Goal: Information Seeking & Learning: Learn about a topic

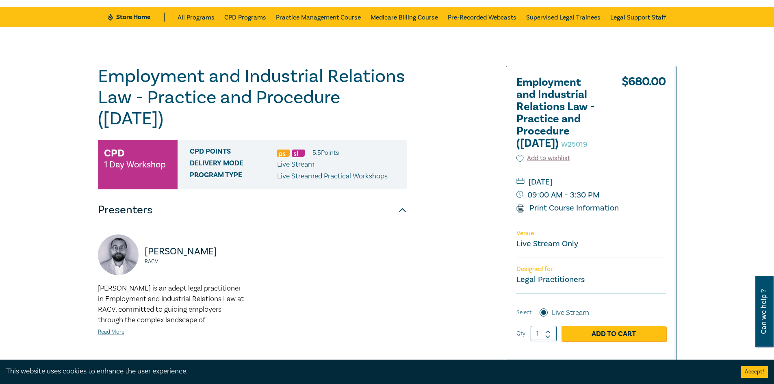
scroll to position [81, 0]
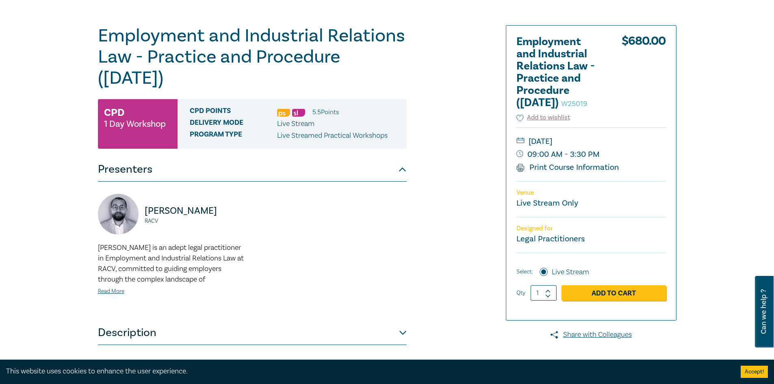
click at [263, 51] on h1 "Employment and Industrial Relations Law - Practice and Procedure (September 202…" at bounding box center [252, 56] width 309 height 63
click at [212, 61] on h1 "Employment and Industrial Relations Law - Practice and Procedure (September 202…" at bounding box center [252, 56] width 309 height 63
click at [287, 61] on h1 "Employment and Industrial Relations Law - Practice and Procedure (September 202…" at bounding box center [252, 56] width 309 height 63
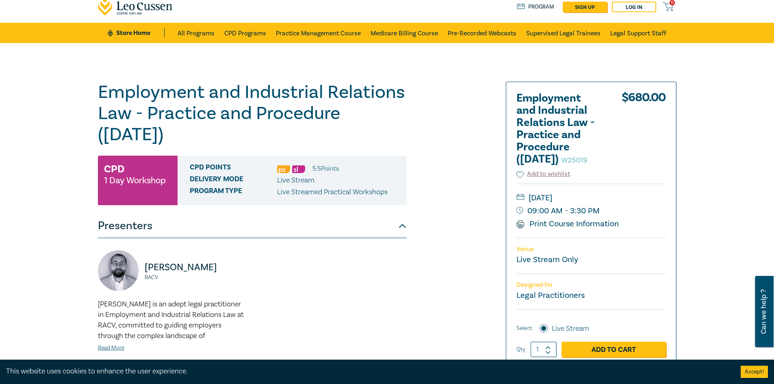
scroll to position [0, 0]
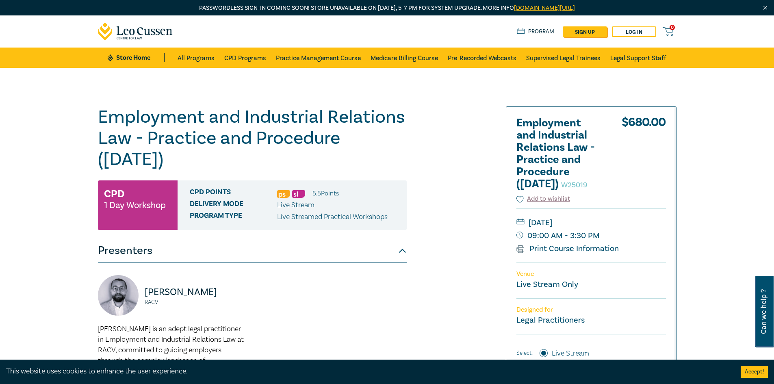
click at [269, 142] on h1 "Employment and Industrial Relations Law - Practice and Procedure (September 202…" at bounding box center [252, 138] width 309 height 63
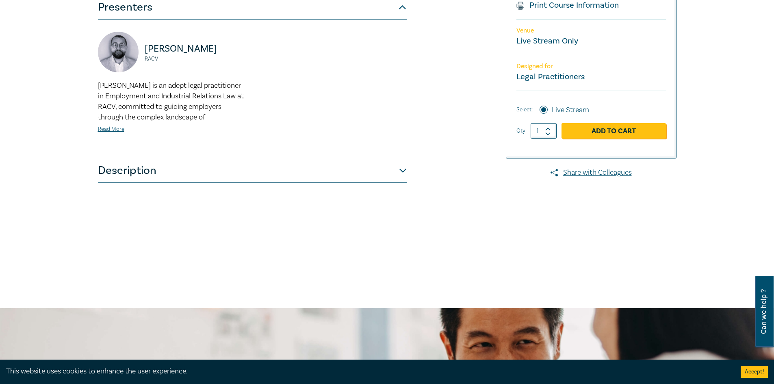
scroll to position [244, 0]
click at [369, 170] on button "Description" at bounding box center [252, 170] width 309 height 24
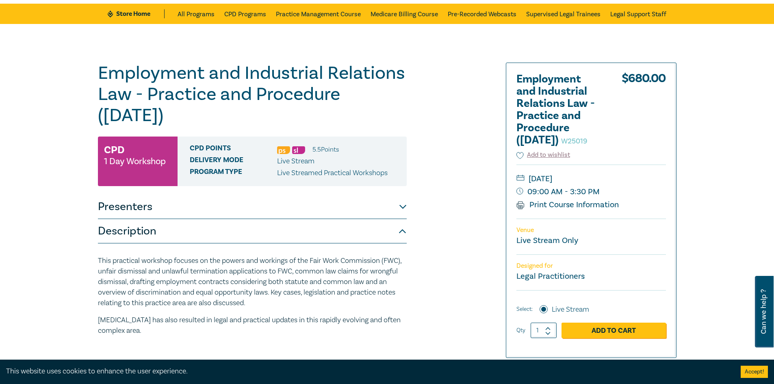
scroll to position [0, 0]
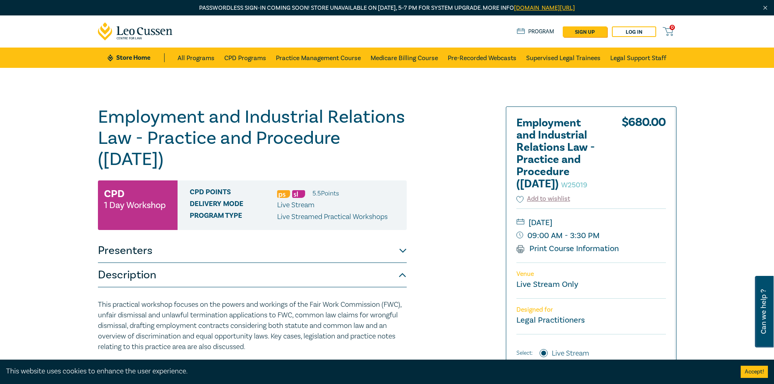
click at [189, 138] on h1 "Employment and Industrial Relations Law - Practice and Procedure (September 202…" at bounding box center [252, 138] width 309 height 63
drag, startPoint x: 234, startPoint y: 176, endPoint x: 233, endPoint y: 201, distance: 24.9
click at [235, 177] on div "Employment and Industrial Relations Law - Practice and Procedure (September 202…" at bounding box center [252, 310] width 309 height 407
click at [209, 213] on div "CPD Points 5.5 Point s Delivery Mode Live Stream Program type Live Streamed Pra…" at bounding box center [292, 206] width 229 height 50
click at [126, 209] on small "1 Day Workshop" at bounding box center [135, 205] width 62 height 8
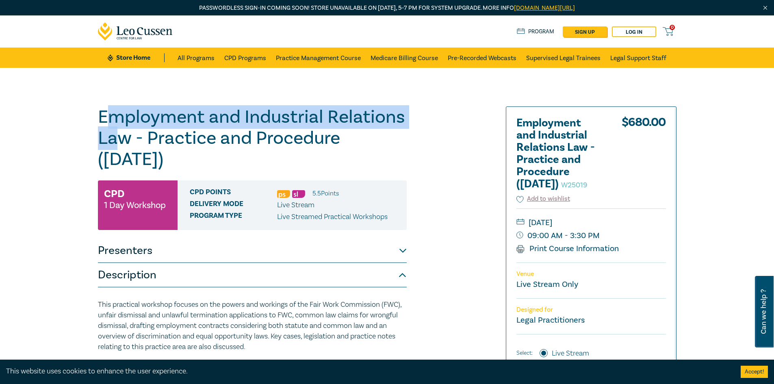
click at [109, 121] on h1 "Employment and Industrial Relations Law - Practice and Procedure (September 202…" at bounding box center [252, 138] width 309 height 63
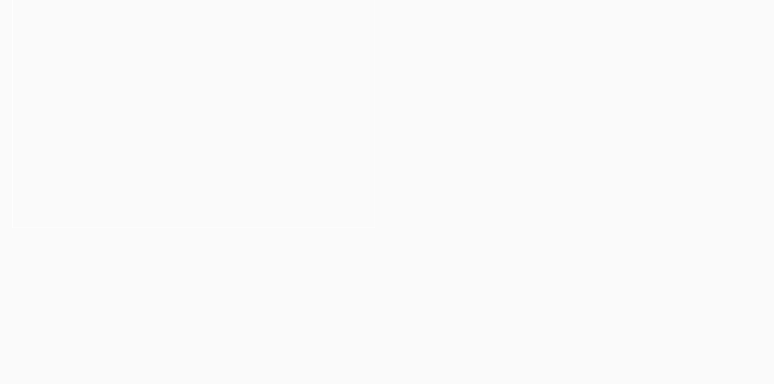
scroll to position [163, 0]
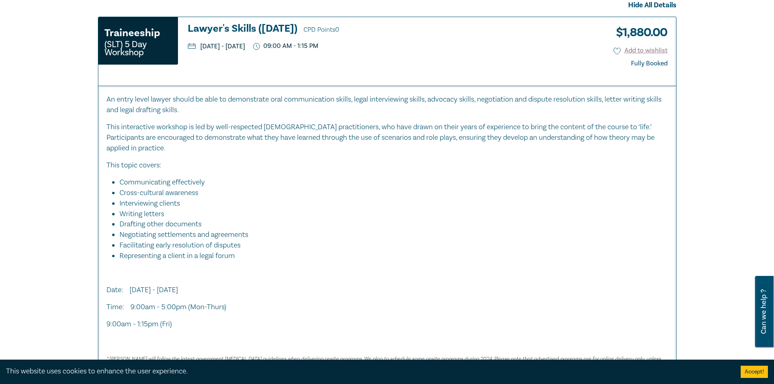
scroll to position [325, 0]
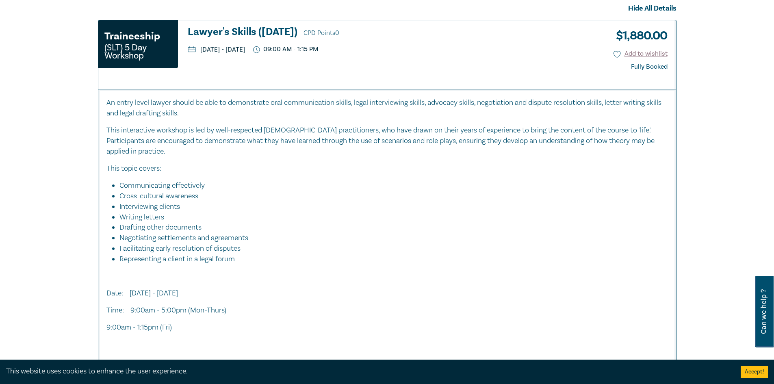
click at [420, 245] on li "Facilitating early resolution of disputes" at bounding box center [390, 249] width 541 height 11
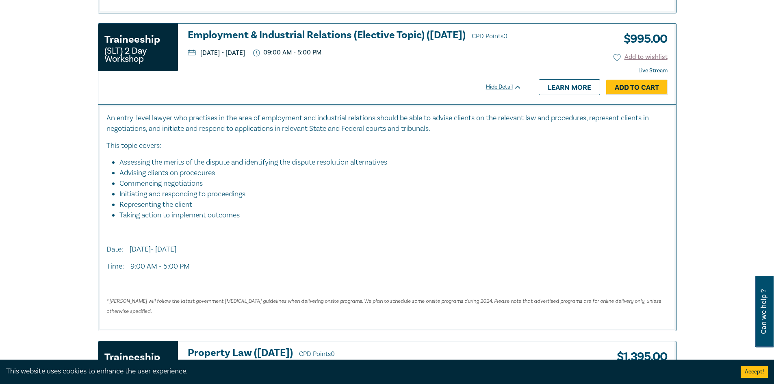
scroll to position [1057, 0]
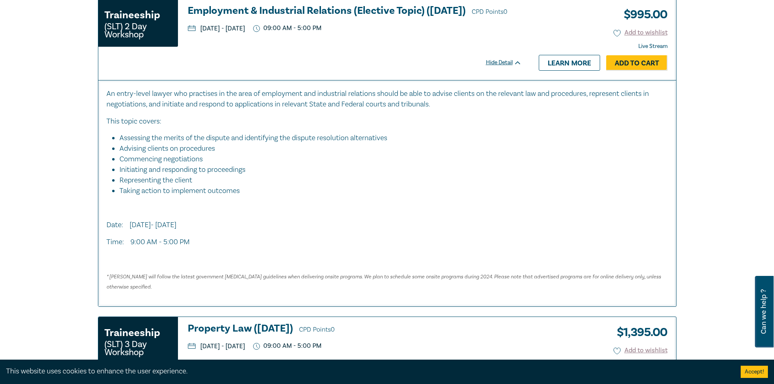
click at [446, 233] on div "An entry-level lawyer who practises in the area of employment and industrial re…" at bounding box center [388, 191] width 562 height 204
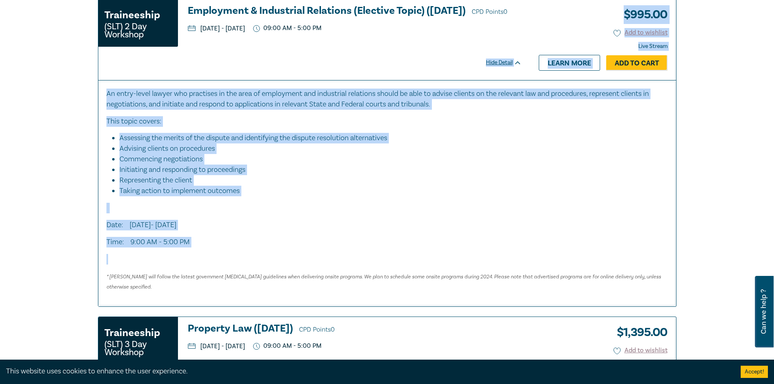
drag, startPoint x: 205, startPoint y: 206, endPoint x: 74, endPoint y: 78, distance: 183.4
click at [74, 78] on div "Filter by: Ethics & Professional Responsibility Substantive Law Professional Sk…" at bounding box center [387, 184] width 774 height 2346
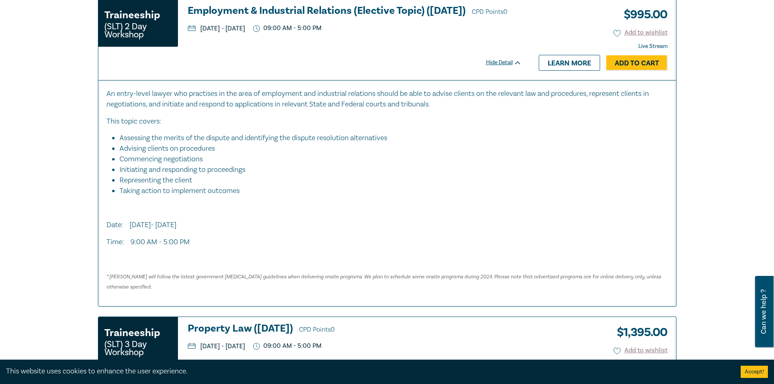
click at [470, 266] on div "An entry-level lawyer who practises in the area of employment and industrial re…" at bounding box center [388, 191] width 562 height 204
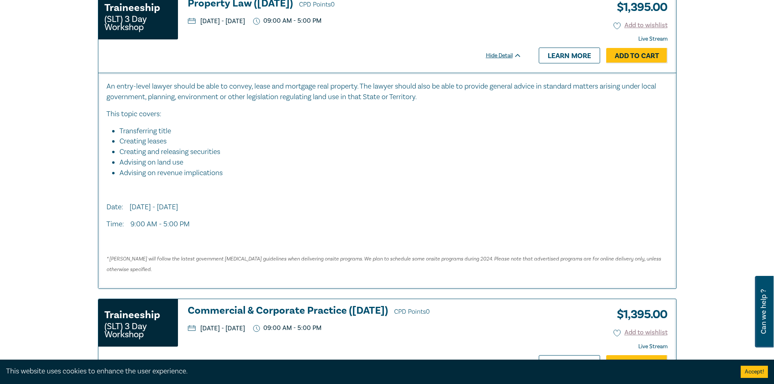
scroll to position [1545, 0]
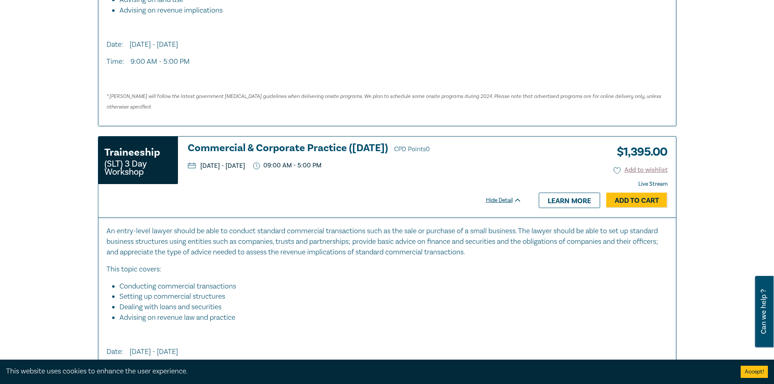
click at [339, 199] on div "Traineeship (SLT) 3 Day Workshop Commercial & Corporate Practice (November 2025…" at bounding box center [314, 177] width 432 height 80
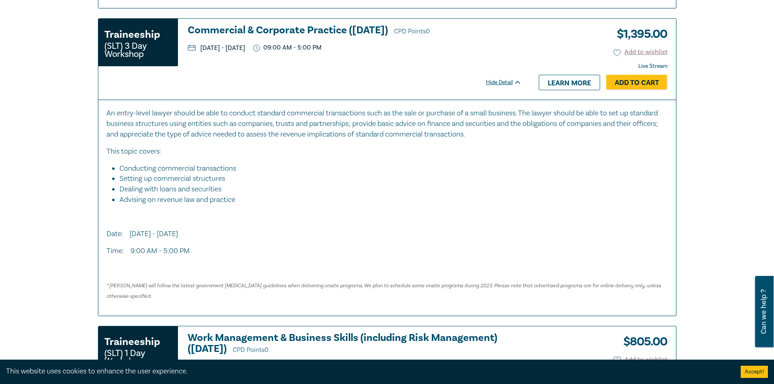
scroll to position [1667, 0]
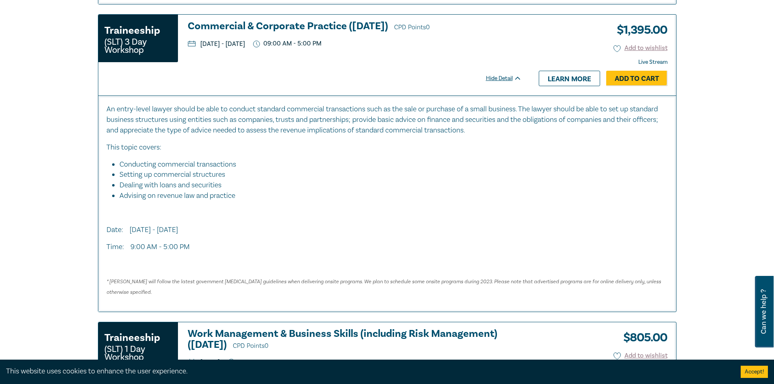
click at [237, 265] on p at bounding box center [388, 264] width 562 height 11
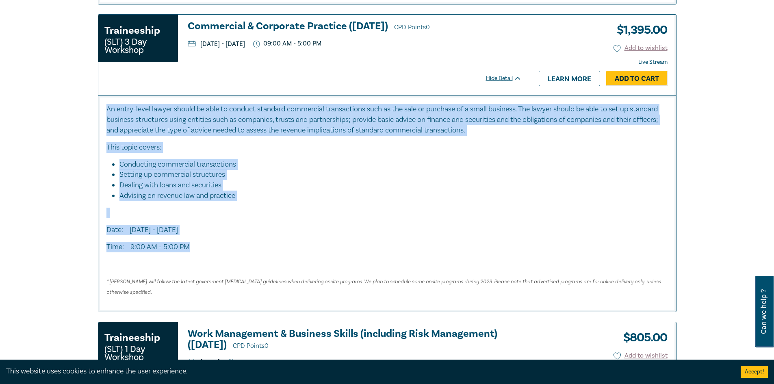
drag, startPoint x: 220, startPoint y: 241, endPoint x: 63, endPoint y: 109, distance: 205.1
click at [324, 199] on li "Advising on revenue law and practice" at bounding box center [394, 196] width 549 height 11
click at [323, 197] on li "Advising on revenue law and practice" at bounding box center [394, 196] width 549 height 11
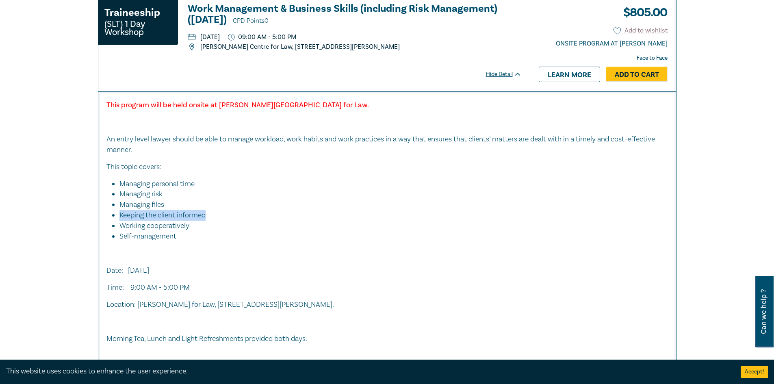
click at [322, 211] on ul "Managing personal time Managing risk Managing files Keeping the client informed…" at bounding box center [388, 210] width 562 height 63
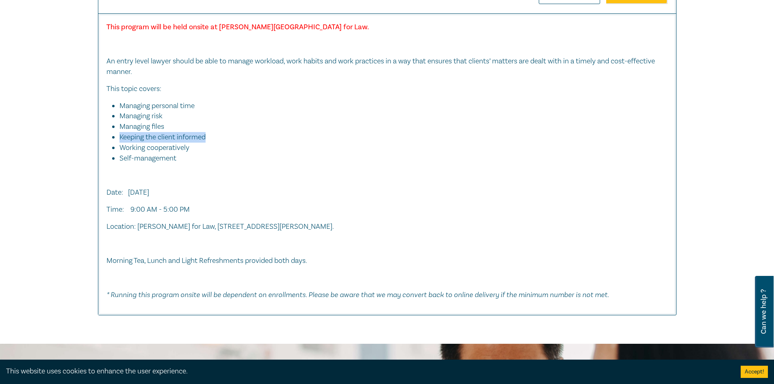
scroll to position [2073, 0]
